Goal: Task Accomplishment & Management: Complete application form

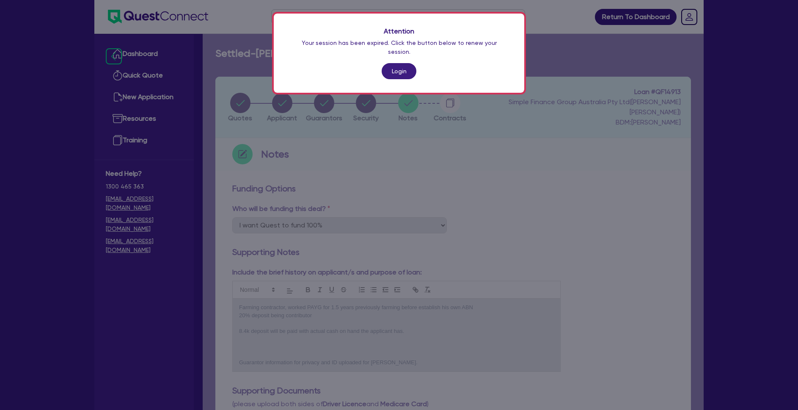
select select "Quest Finance - Own Book"
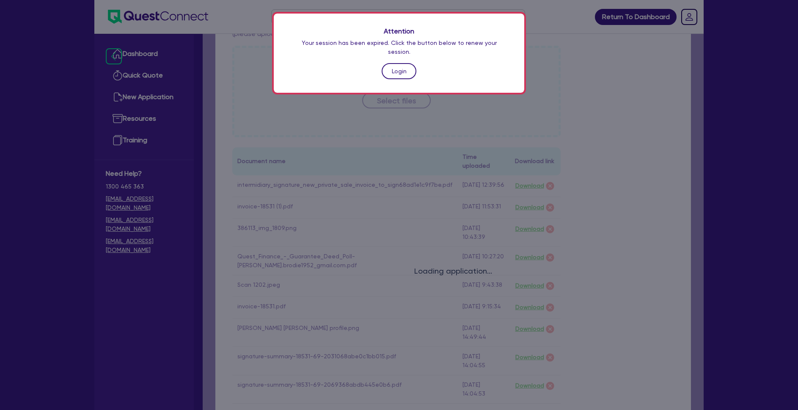
click at [408, 63] on link "Login" at bounding box center [399, 71] width 35 height 16
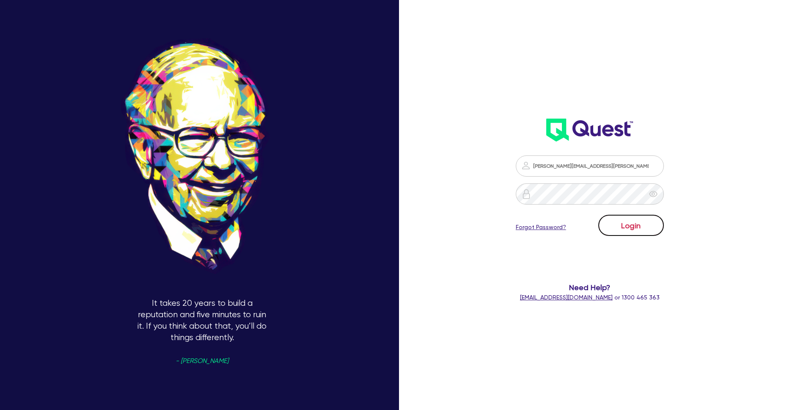
click at [633, 223] on button "Login" at bounding box center [631, 225] width 66 height 21
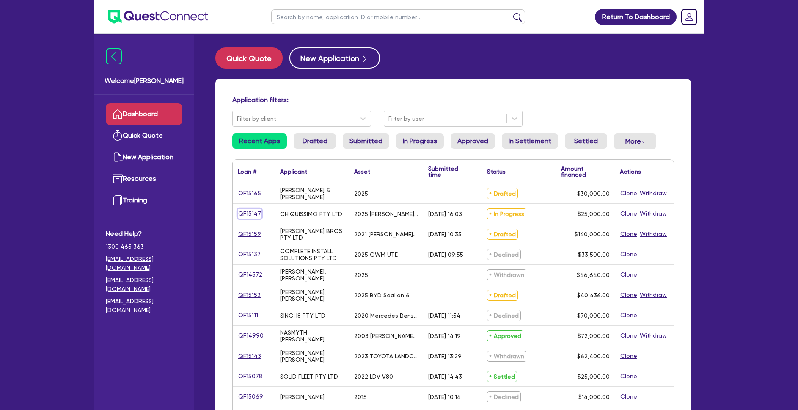
click at [253, 215] on link "QF15147" at bounding box center [250, 214] width 24 height 10
select select "TERTIARY_ASSETS"
select select "BEAUTY_EQUIPMENT"
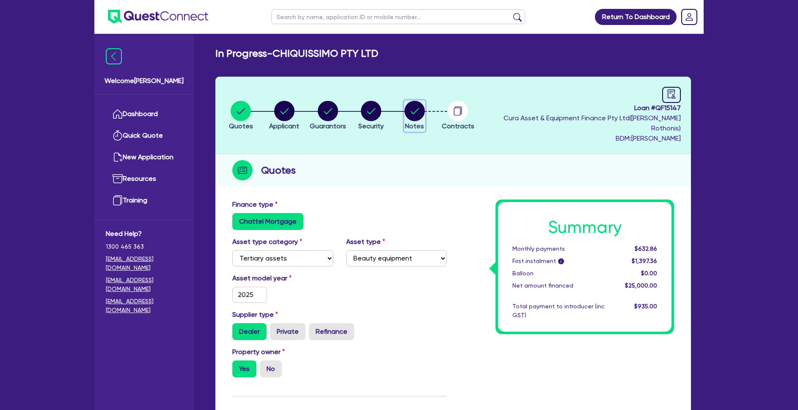
click at [424, 109] on circle "button" at bounding box center [415, 111] width 20 height 20
select select "Quest Finance - Own Book"
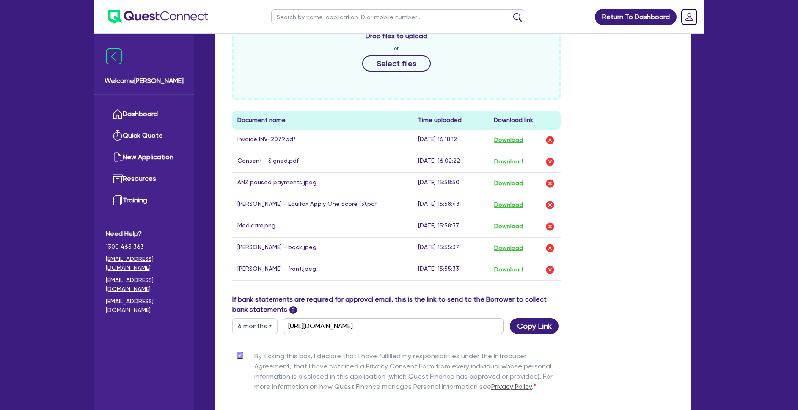
scroll to position [174, 0]
click at [145, 117] on link "Dashboard" at bounding box center [144, 114] width 77 height 22
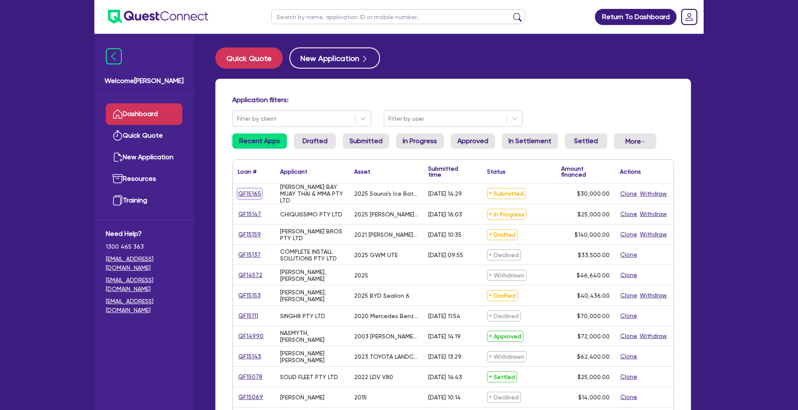
click at [245, 194] on link "QF15165" at bounding box center [250, 194] width 24 height 10
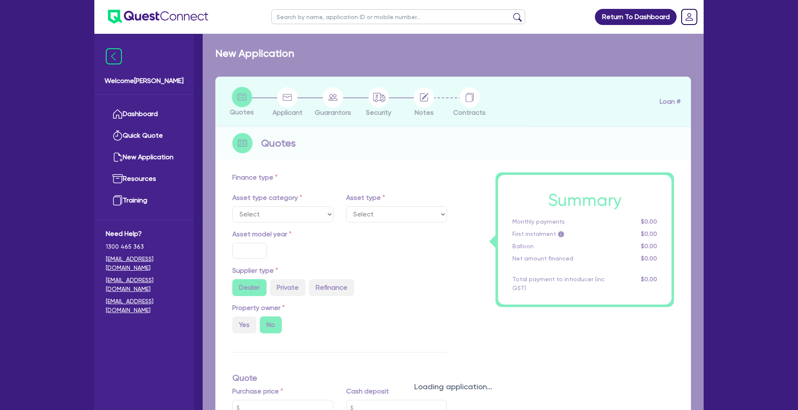
select select "SECONDARY_ASSETS"
type input "2025"
radio input "true"
type input "30,000"
type input "4"
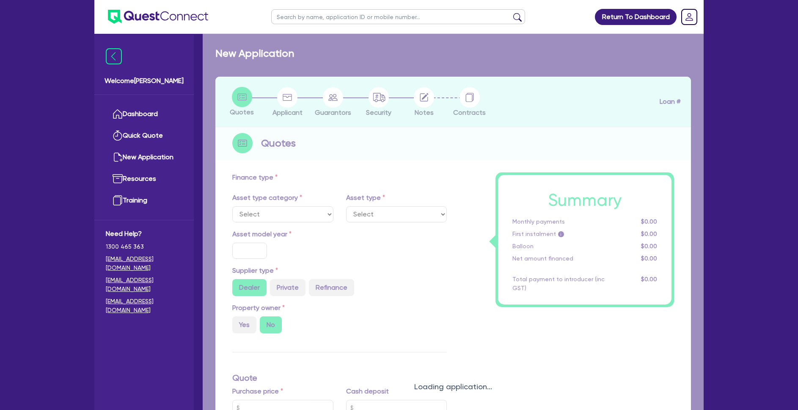
type input "1,200"
type input "17.95"
type input "850"
select select "OTHER"
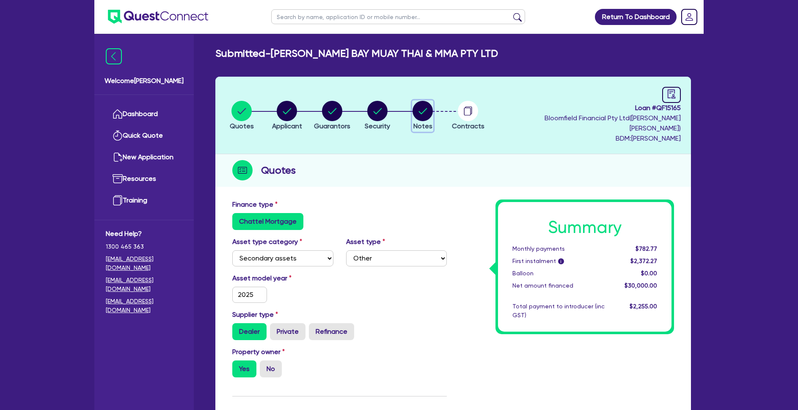
click at [422, 111] on circle "button" at bounding box center [423, 111] width 20 height 20
select select "Quest Finance - Own Book"
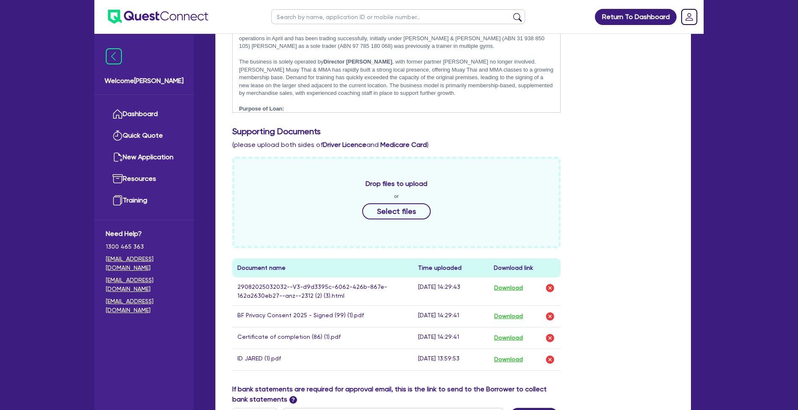
scroll to position [317, 0]
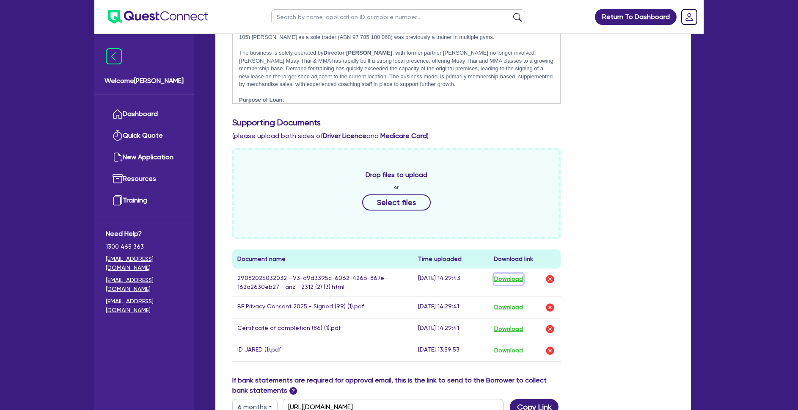
click at [502, 273] on button "Download" at bounding box center [509, 278] width 30 height 11
drag, startPoint x: 763, startPoint y: 38, endPoint x: 692, endPoint y: 56, distance: 73.7
click at [764, 38] on div "Return To Dashboard Edit Profile Logout Welcome Sam Dashboard Quick Quote New A…" at bounding box center [399, 132] width 798 height 898
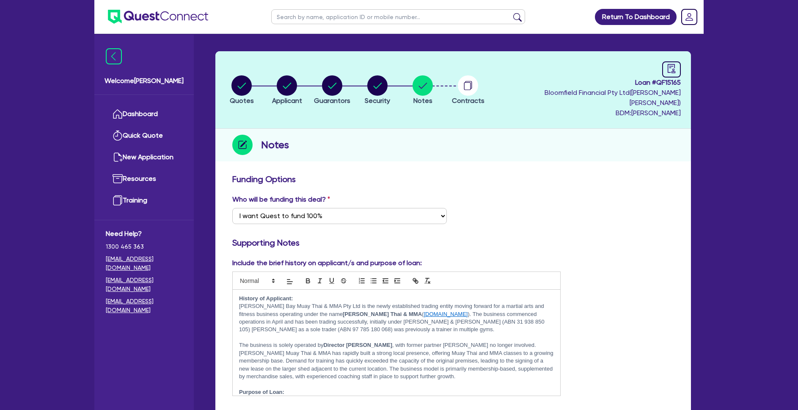
scroll to position [2, 0]
click at [333, 83] on circle "button" at bounding box center [332, 85] width 20 height 20
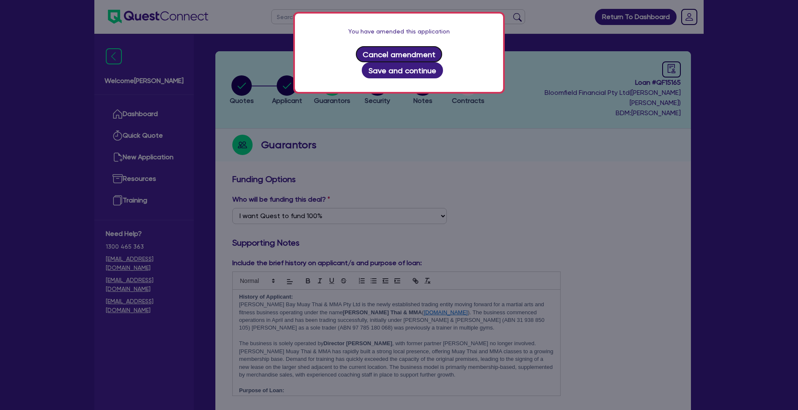
click at [368, 58] on button "Cancel amendment" at bounding box center [399, 54] width 87 height 16
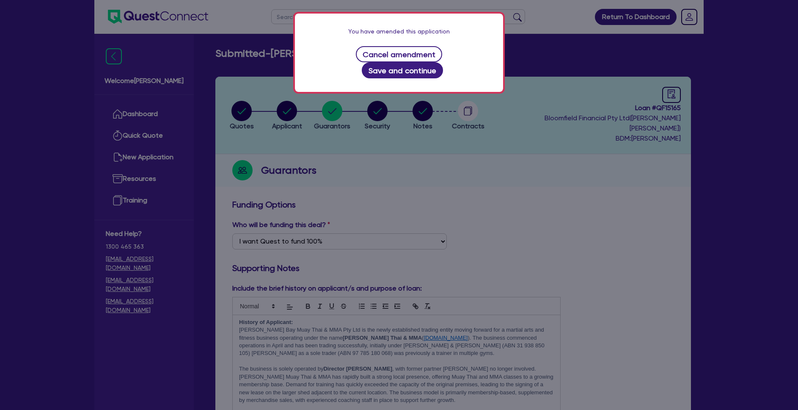
select select "MR"
select select "NSW"
select select "SINGLE"
select select "PROPERTY"
select select "CASH"
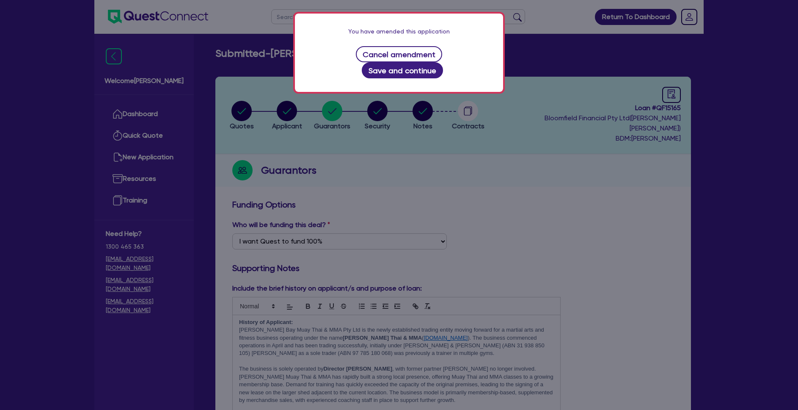
select select "VEHICLE"
select select "HOUSEHOLD_PERSONAL"
select select "EQUIPMENT"
select select "MORTGAGE"
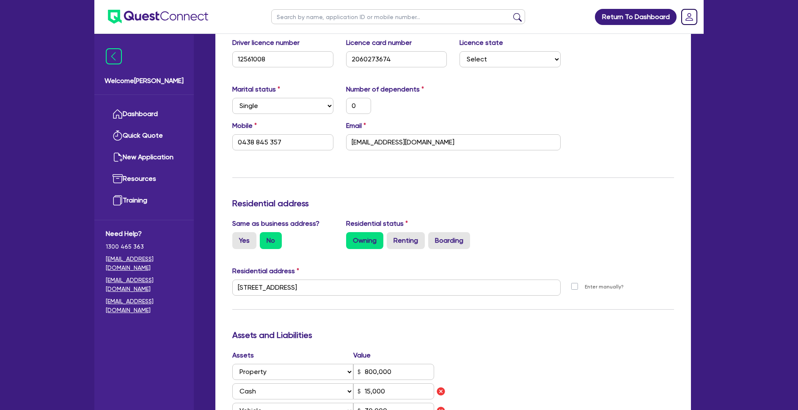
scroll to position [30, 0]
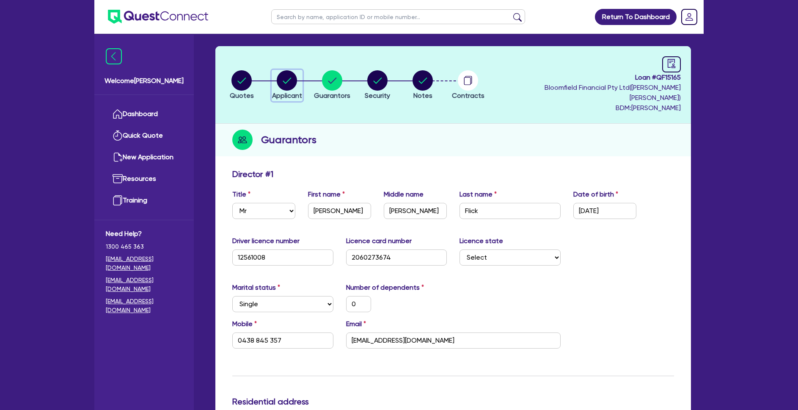
click at [295, 74] on circle "button" at bounding box center [287, 80] width 20 height 20
select select "COMPANY"
select select "ARTS_RECREATION"
select select "GYMS"
select select "NSW"
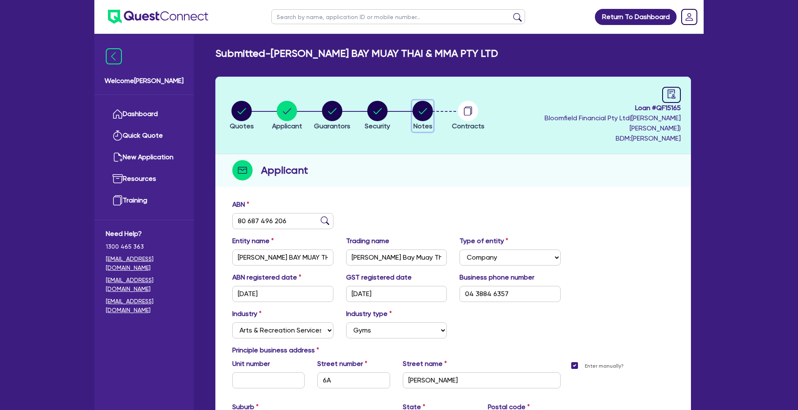
click at [421, 108] on icon "button" at bounding box center [423, 111] width 8 height 6
select select "Quest Finance - Own Book"
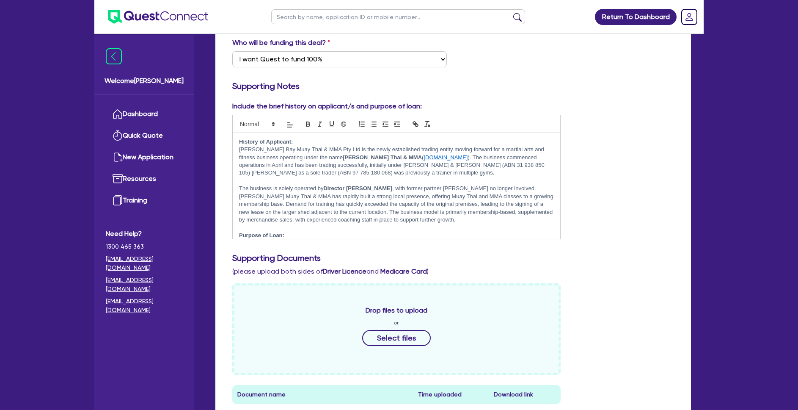
scroll to position [298, 0]
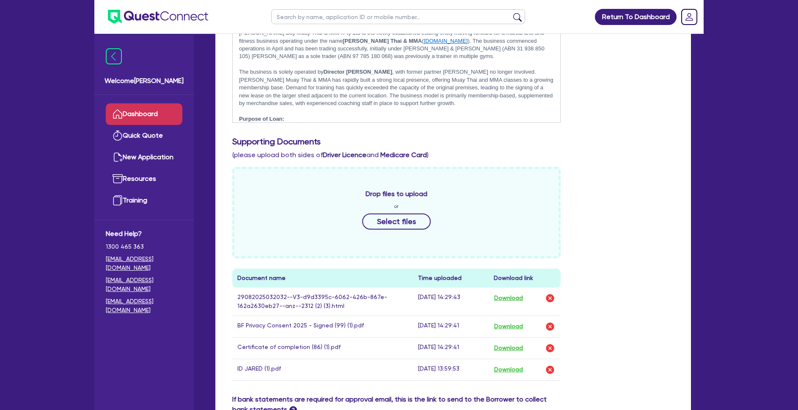
click at [165, 113] on link "Dashboard" at bounding box center [144, 114] width 77 height 22
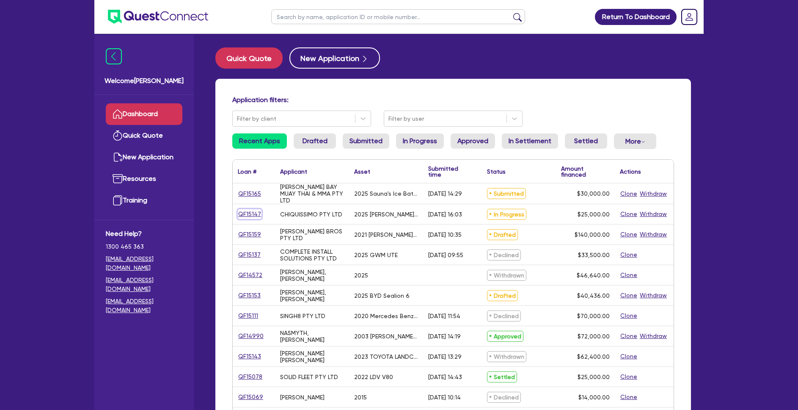
click at [256, 209] on link "QF15147" at bounding box center [250, 214] width 24 height 10
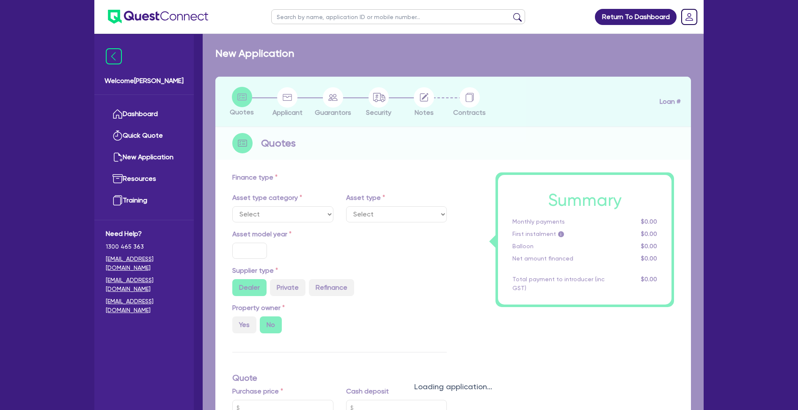
select select "TERTIARY_ASSETS"
type input "2025"
radio input "true"
type input "25,000"
type input "3"
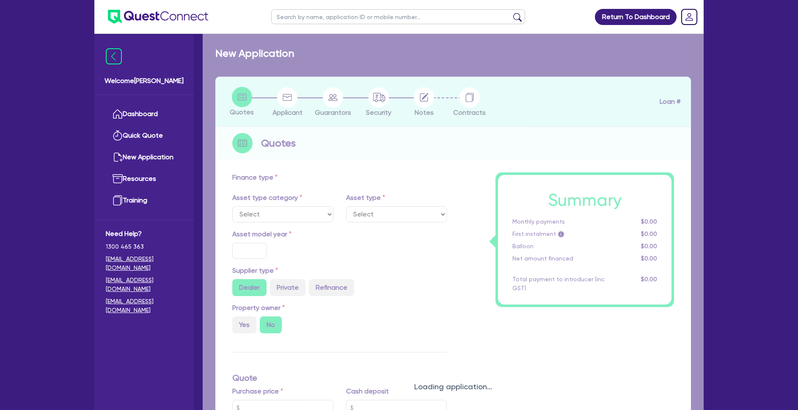
type input "750"
type input "17"
type input "100"
select select "BEAUTY_EQUIPMENT"
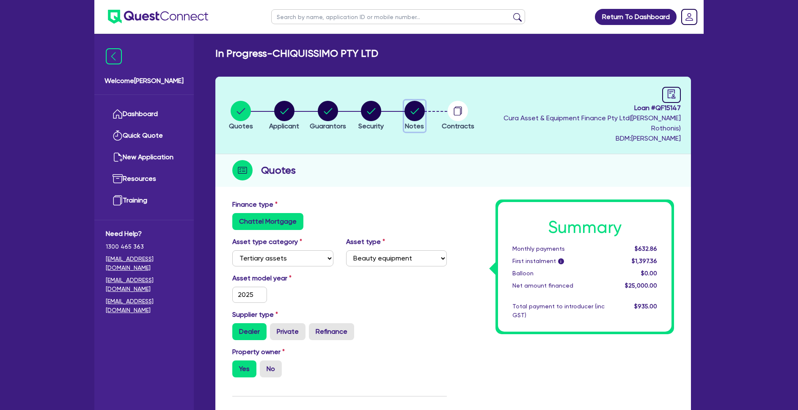
click at [419, 108] on icon "button" at bounding box center [414, 111] width 8 height 6
select select "Quest Finance - Own Book"
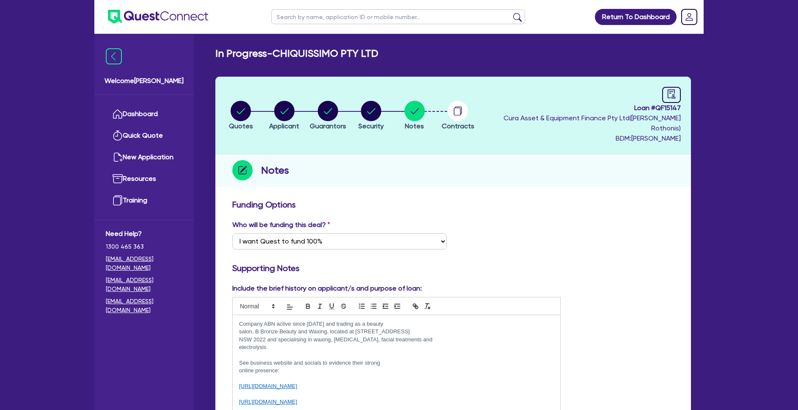
click at [312, 13] on input "text" at bounding box center [398, 16] width 254 height 15
click at [171, 121] on link "Dashboard" at bounding box center [144, 114] width 77 height 22
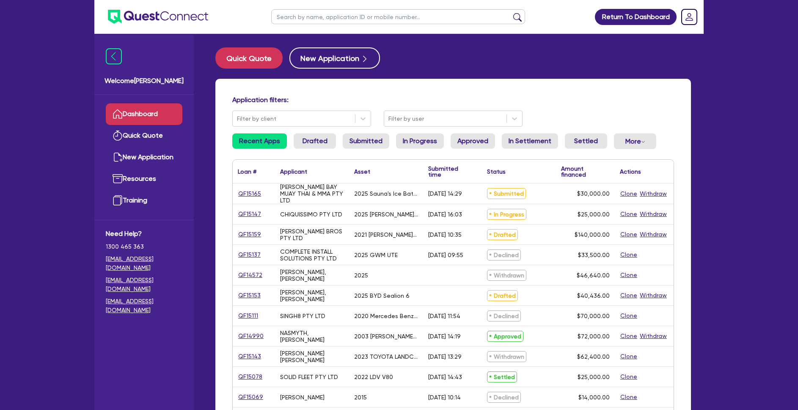
click at [300, 18] on input "text" at bounding box center [398, 16] width 254 height 15
type input "bnc"
click at [511, 13] on button "submit" at bounding box center [518, 19] width 14 height 12
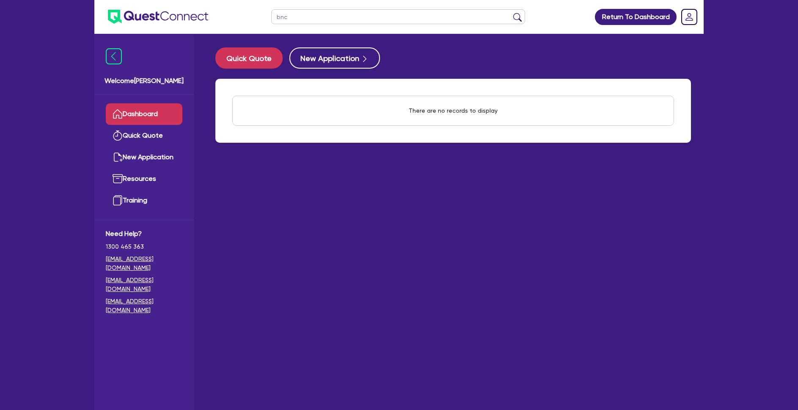
click at [163, 113] on link "Dashboard" at bounding box center [144, 114] width 77 height 22
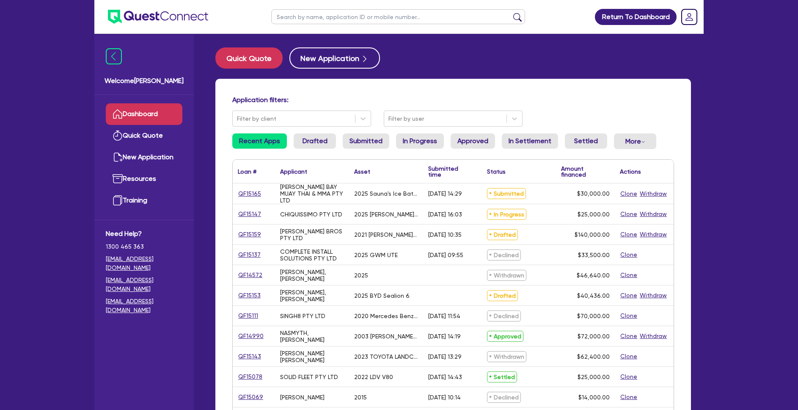
click at [388, 145] on ul "Recent Apps Drafted Submitted In Progress Approved In Settlement Settled More W…" at bounding box center [453, 144] width 442 height 22
click at [413, 142] on link "In Progress" at bounding box center [420, 140] width 48 height 15
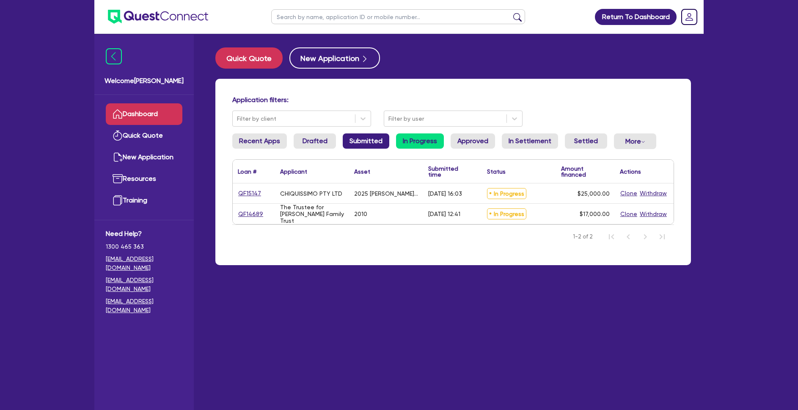
click at [371, 143] on link "Submitted" at bounding box center [366, 140] width 47 height 15
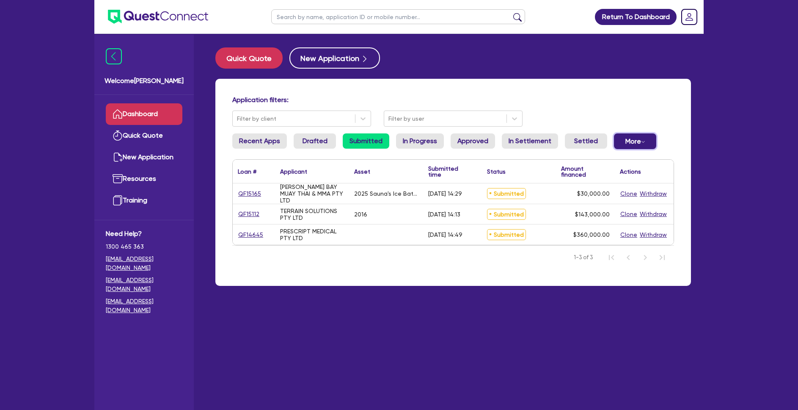
click at [614, 137] on button "More Withdrawn Declined" at bounding box center [635, 141] width 42 height 16
click at [592, 174] on link "Declined" at bounding box center [620, 175] width 63 height 15
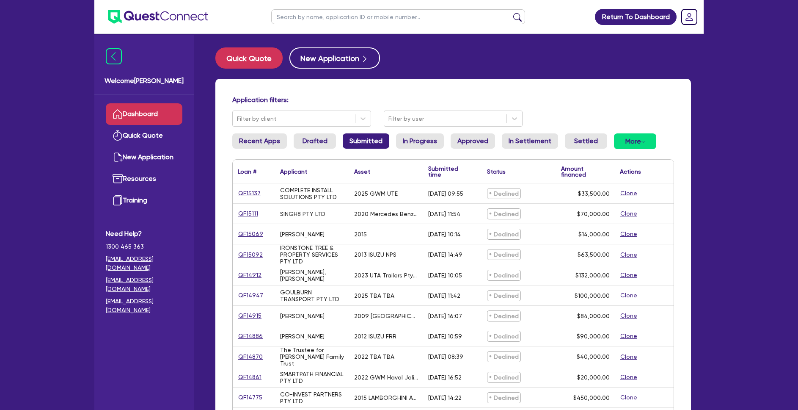
click at [343, 141] on link "Submitted" at bounding box center [366, 140] width 47 height 15
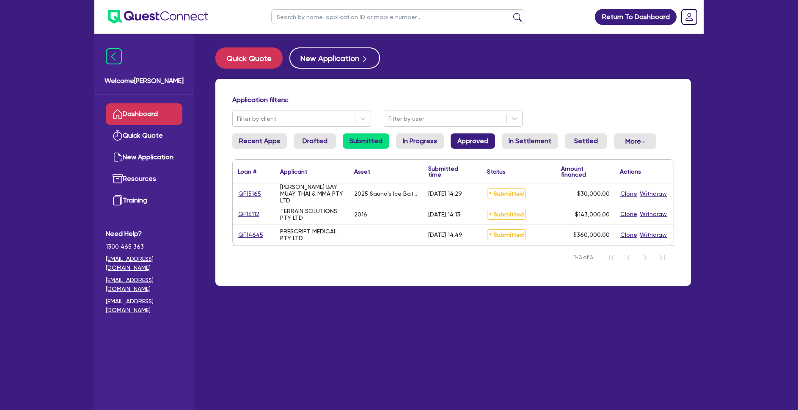
click at [460, 143] on link "Approved" at bounding box center [473, 140] width 44 height 15
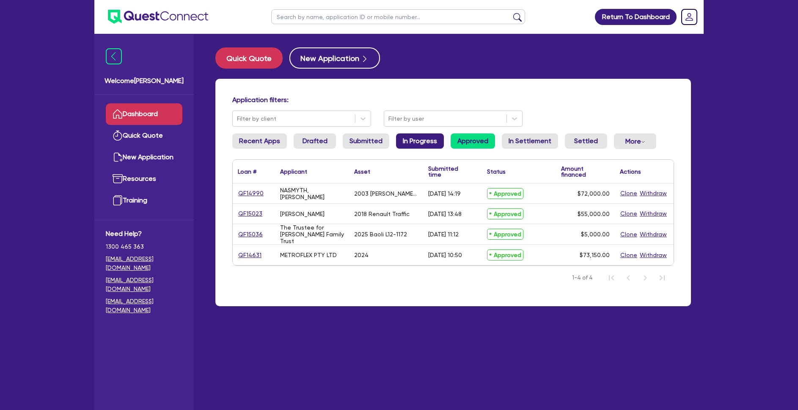
click at [415, 136] on link "In Progress" at bounding box center [420, 140] width 48 height 15
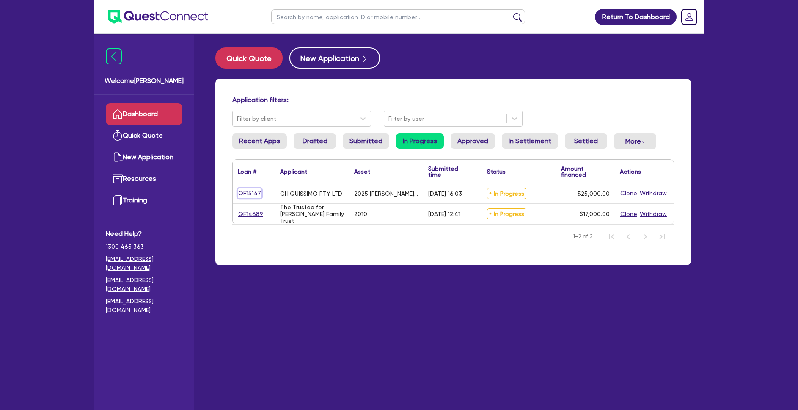
click at [257, 195] on link "QF15147" at bounding box center [250, 193] width 24 height 10
select select "TERTIARY_ASSETS"
select select "BEAUTY_EQUIPMENT"
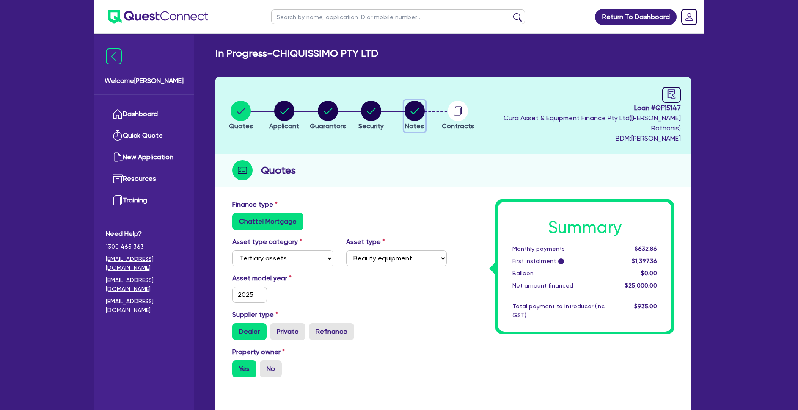
click at [420, 111] on circle "button" at bounding box center [415, 111] width 20 height 20
select select "Quest Finance - Own Book"
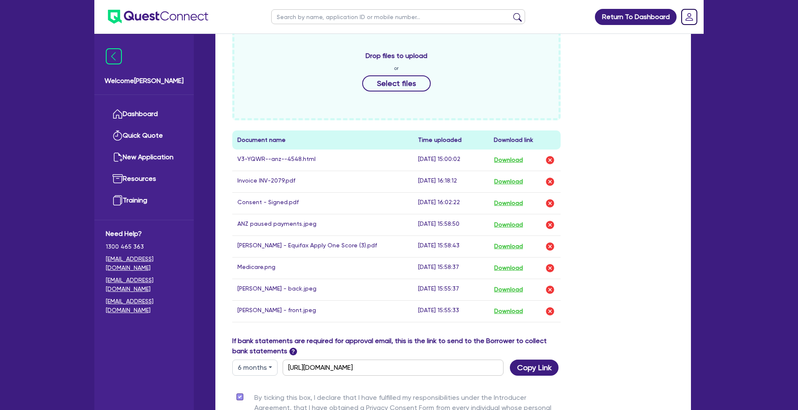
scroll to position [483, 0]
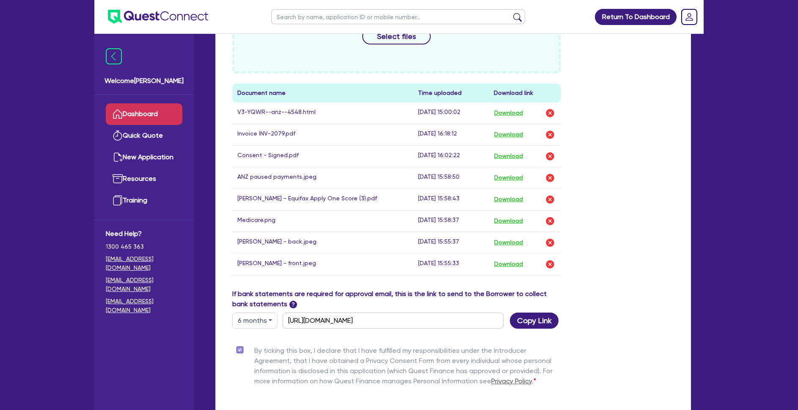
click at [144, 110] on link "Dashboard" at bounding box center [144, 114] width 77 height 22
